Goal: Task Accomplishment & Management: Manage account settings

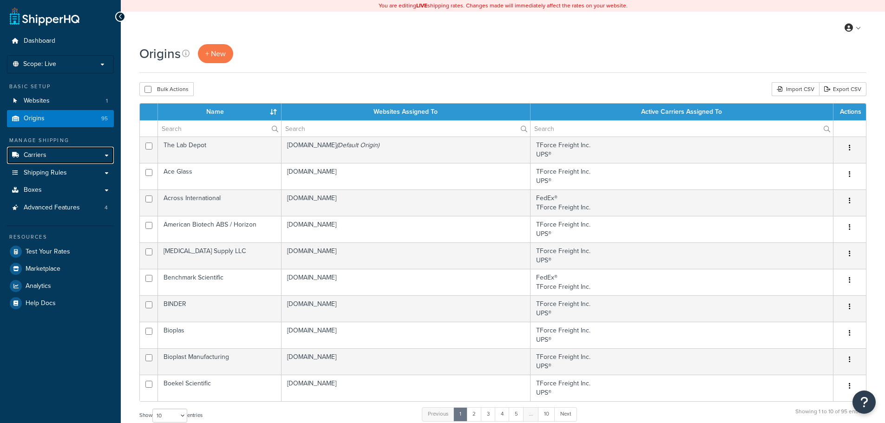
click at [35, 150] on link "Carriers" at bounding box center [60, 155] width 107 height 17
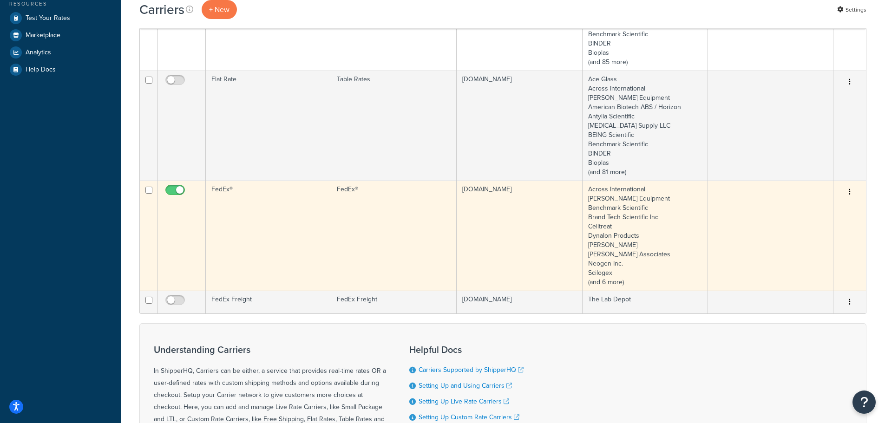
scroll to position [279, 0]
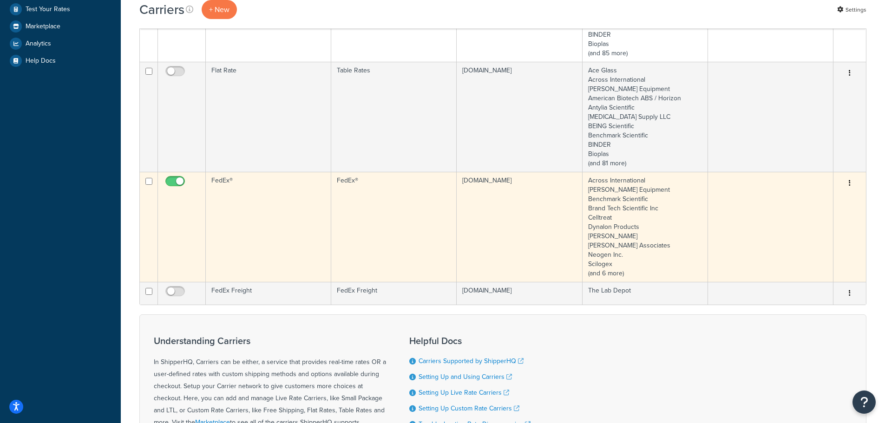
click at [328, 209] on td "FedEx®" at bounding box center [268, 227] width 125 height 110
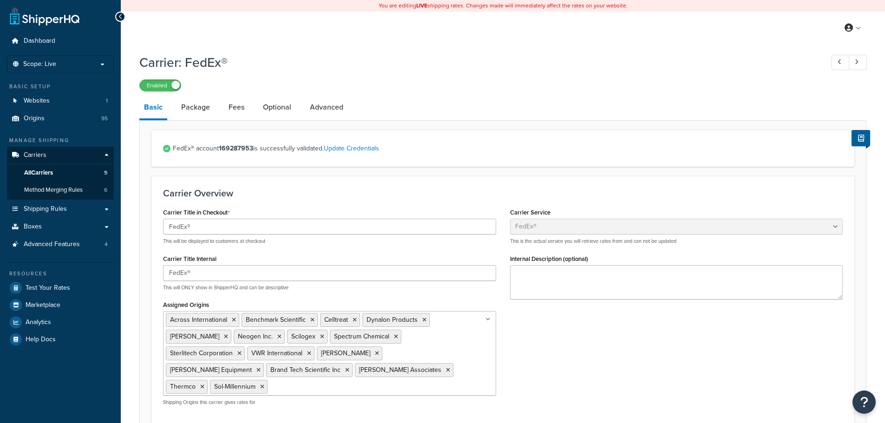
select select "fedEx"
select select "REGULAR_PICKUP"
select select "YOUR_PACKAGING"
click at [373, 151] on link "Update Credentials" at bounding box center [351, 149] width 55 height 10
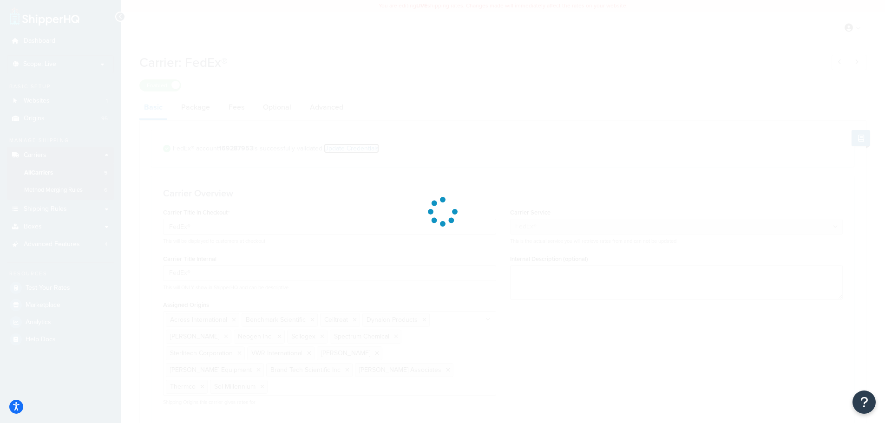
select select "US"
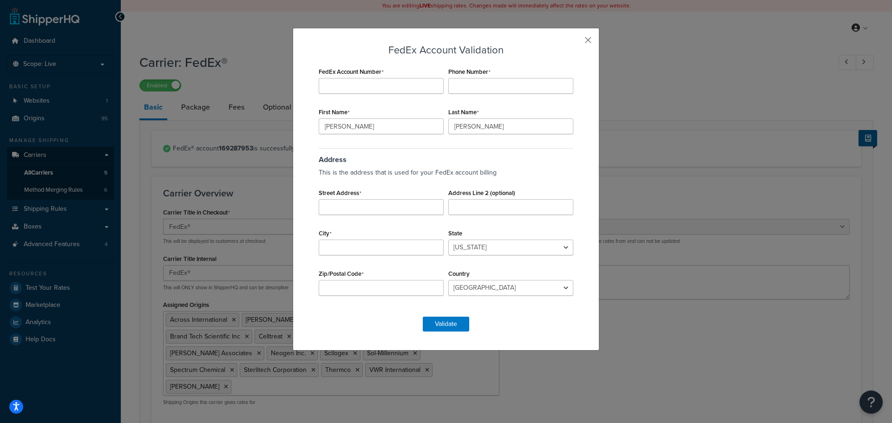
click at [576, 42] on button "button" at bounding box center [574, 43] width 2 height 2
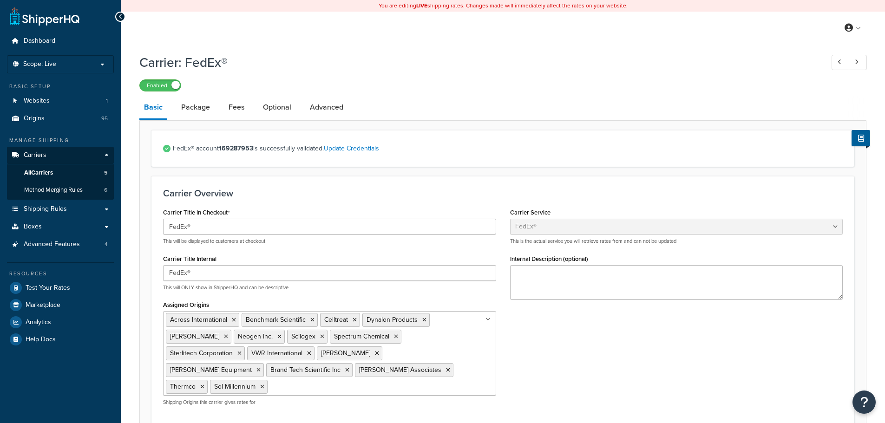
select select "fedEx"
select select "REGULAR_PICKUP"
select select "YOUR_PACKAGING"
